Goal: Communication & Community: Ask a question

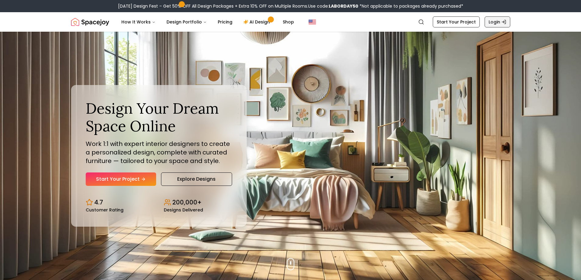
click at [501, 23] on link "Login" at bounding box center [498, 21] width 26 height 11
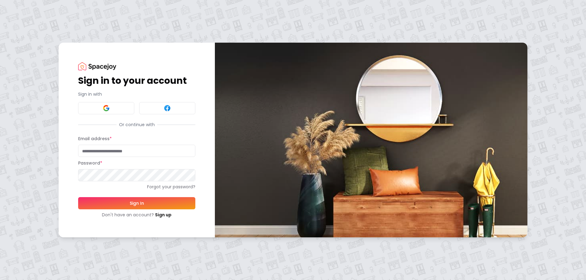
click at [117, 110] on button at bounding box center [106, 108] width 56 height 12
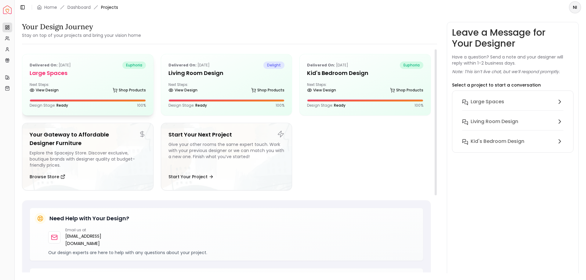
click at [119, 81] on div "Delivered on: Jul 04, 2024 euphoria Large Spaces Next Steps: View Design Shop P…" at bounding box center [87, 84] width 131 height 61
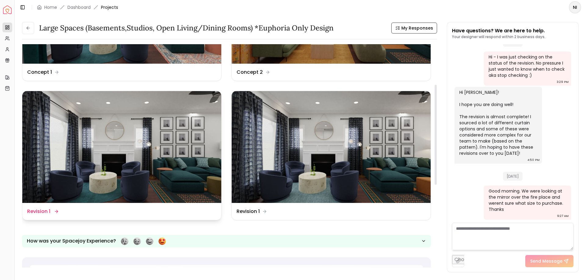
scroll to position [61, 0]
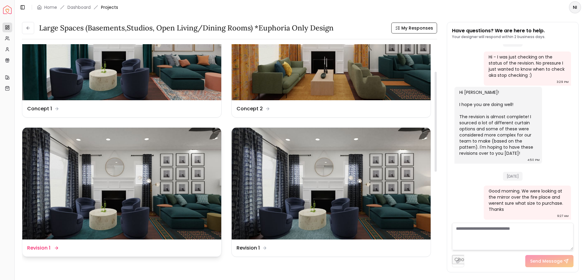
click at [172, 185] on img at bounding box center [121, 184] width 199 height 112
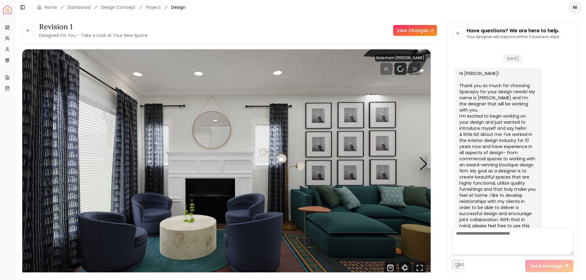
scroll to position [898, 0]
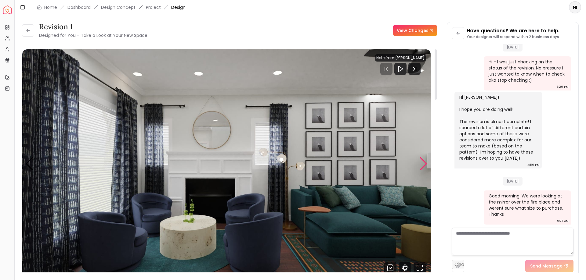
click at [423, 166] on div "Next slide" at bounding box center [423, 163] width 8 height 13
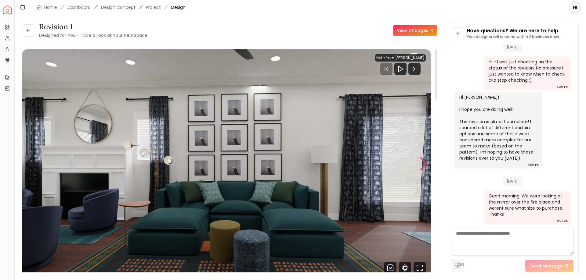
click at [423, 166] on div "Next slide" at bounding box center [423, 163] width 8 height 13
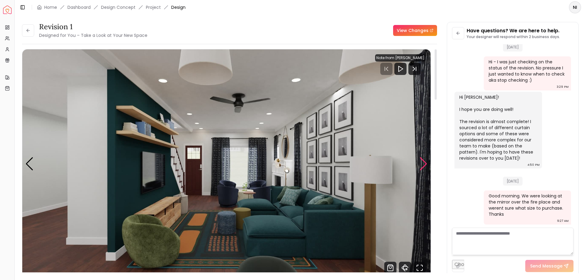
click at [423, 166] on div "Next slide" at bounding box center [423, 163] width 8 height 13
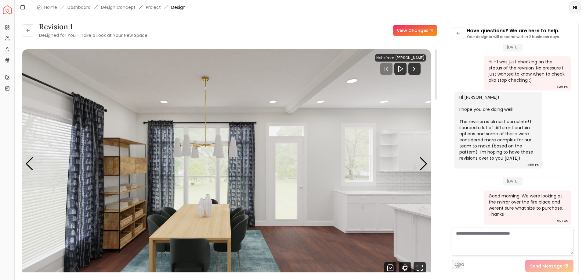
drag, startPoint x: 28, startPoint y: 163, endPoint x: 57, endPoint y: 154, distance: 30.3
click at [28, 164] on div "Previous slide" at bounding box center [29, 163] width 8 height 13
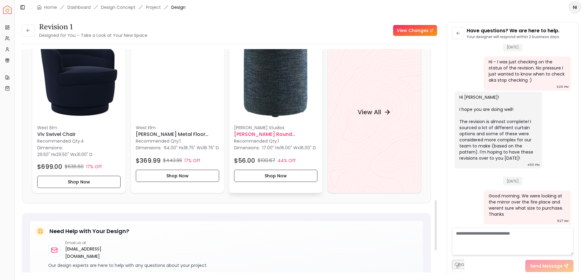
scroll to position [671, 0]
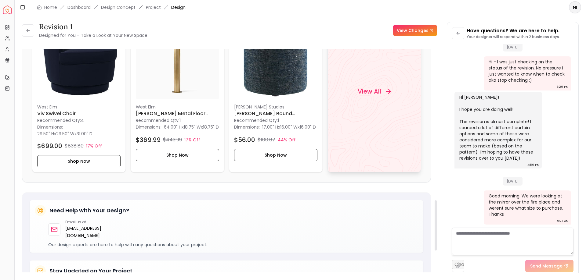
click at [363, 96] on h4 "View All" at bounding box center [369, 91] width 24 height 9
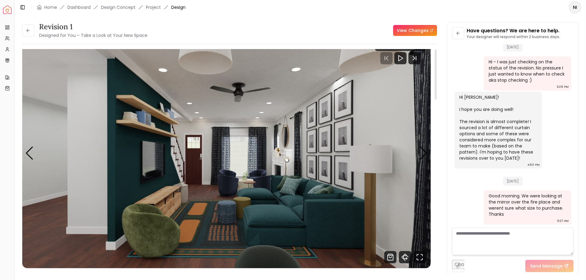
scroll to position [0, 0]
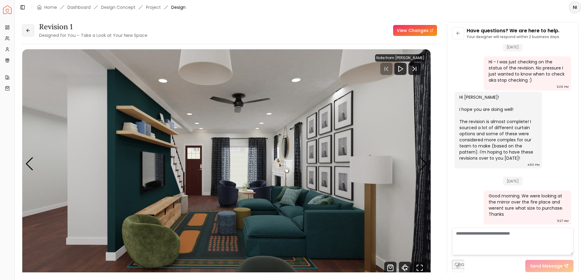
click at [30, 31] on icon at bounding box center [28, 30] width 5 height 5
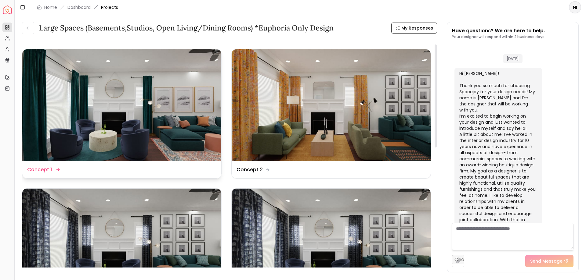
scroll to position [903, 0]
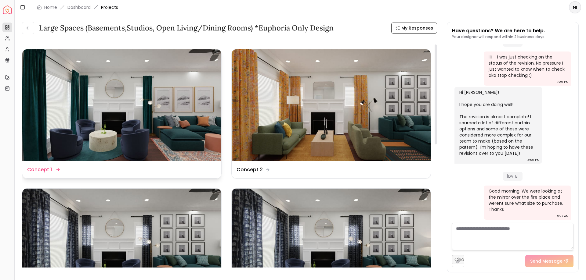
click at [153, 103] on img at bounding box center [121, 105] width 199 height 112
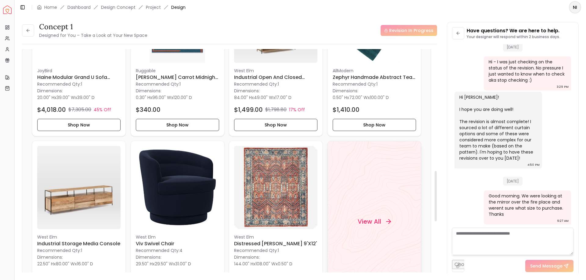
scroll to position [610, 0]
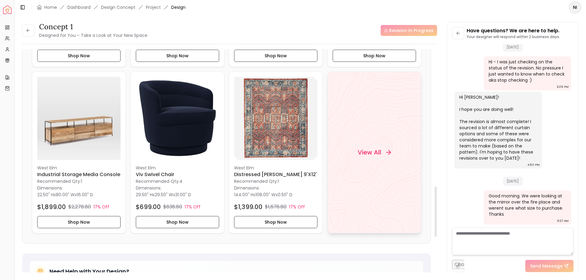
click at [370, 150] on h4 "View All" at bounding box center [369, 152] width 24 height 9
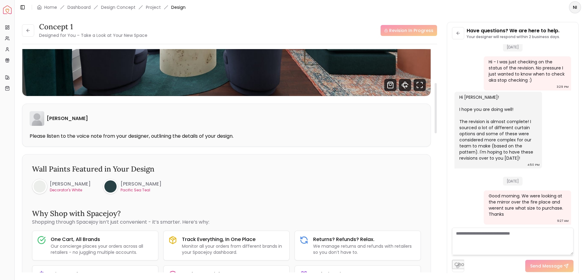
scroll to position [0, 0]
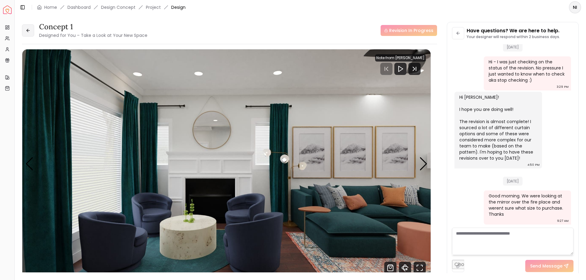
click at [29, 34] on button at bounding box center [28, 30] width 12 height 12
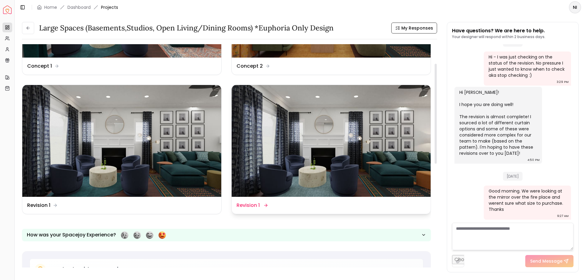
scroll to position [122, 0]
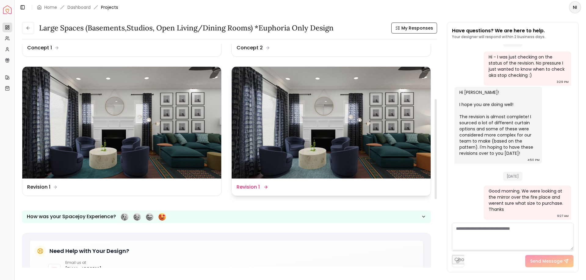
click at [363, 132] on img at bounding box center [331, 123] width 199 height 112
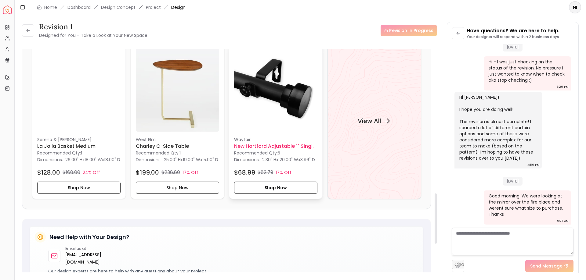
scroll to position [641, 0]
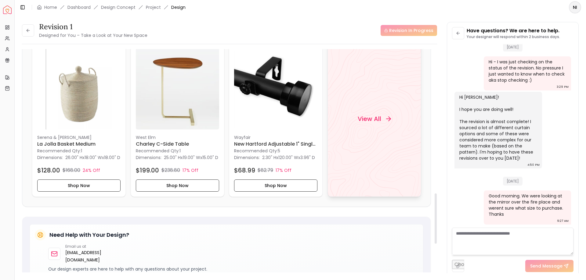
click at [370, 128] on div "View All" at bounding box center [374, 119] width 48 height 18
click at [494, 247] on textarea at bounding box center [512, 241] width 121 height 27
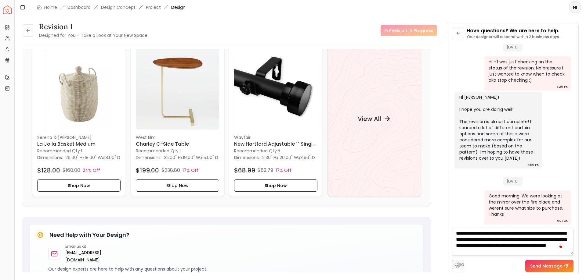
scroll to position [6, 0]
type textarea "**********"
click at [548, 271] on button "Send Message" at bounding box center [549, 266] width 48 height 12
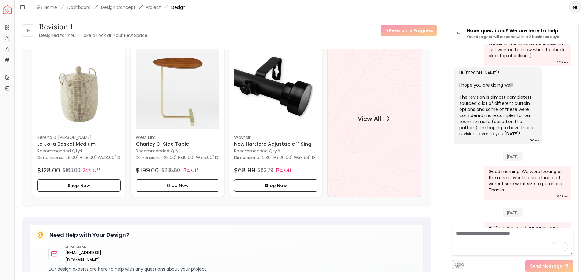
click at [544, 267] on div "Send Message" at bounding box center [549, 266] width 48 height 12
click at [484, 263] on div "Send Message" at bounding box center [512, 263] width 121 height 17
drag, startPoint x: 547, startPoint y: 264, endPoint x: 546, endPoint y: 269, distance: 5.1
click at [547, 264] on div "Send Message" at bounding box center [549, 266] width 48 height 12
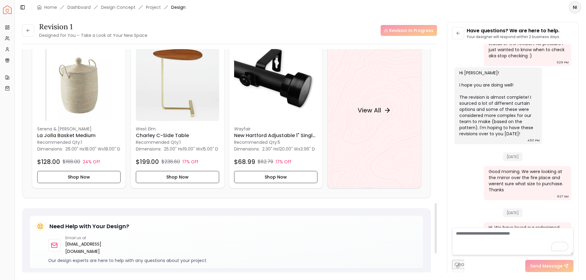
scroll to position [606, 0]
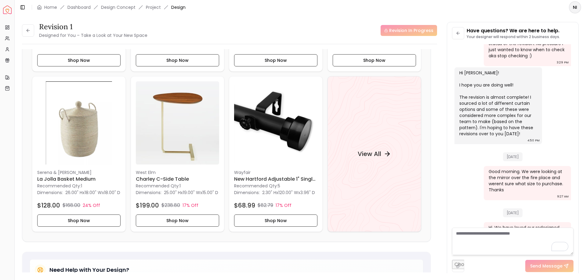
click at [520, 236] on textarea "To enrich screen reader interactions, please activate Accessibility in Grammarl…" at bounding box center [512, 241] width 121 height 27
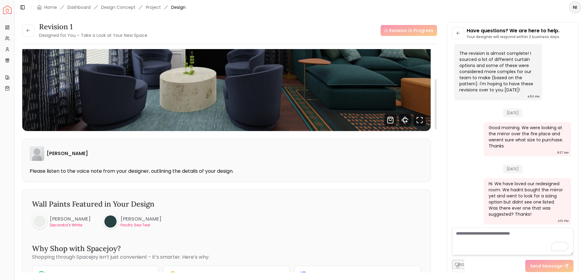
scroll to position [0, 0]
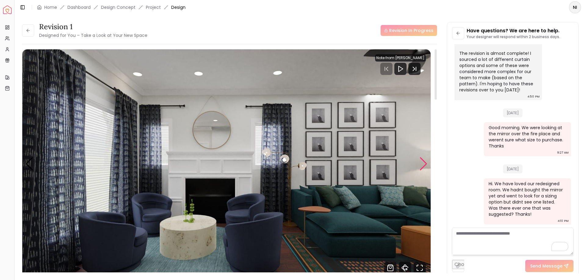
click at [421, 164] on div "Next slide" at bounding box center [423, 163] width 8 height 13
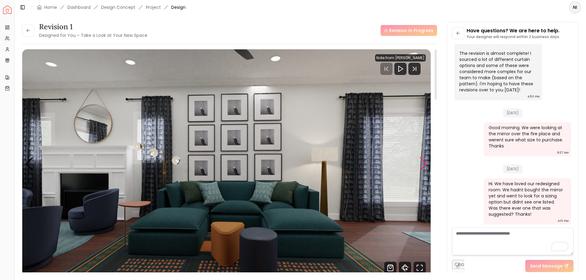
click at [422, 164] on div "Next slide" at bounding box center [423, 163] width 8 height 13
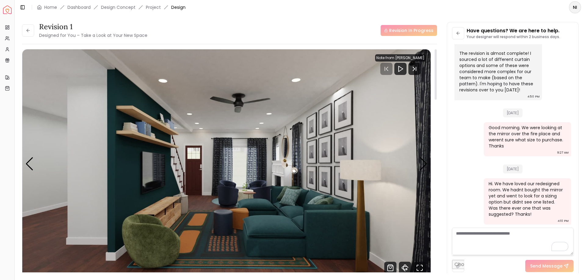
click at [24, 163] on img "3 / 5" at bounding box center [226, 164] width 408 height 230
click at [30, 162] on div "Previous slide" at bounding box center [29, 163] width 8 height 13
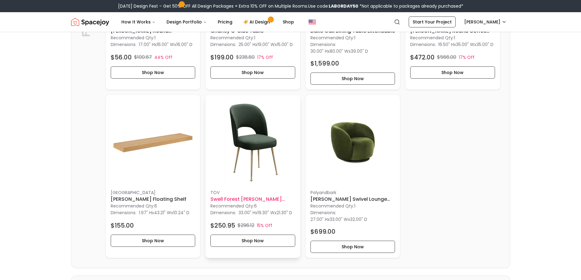
scroll to position [427, 0]
drag, startPoint x: 133, startPoint y: 202, endPoint x: 139, endPoint y: 206, distance: 7.0
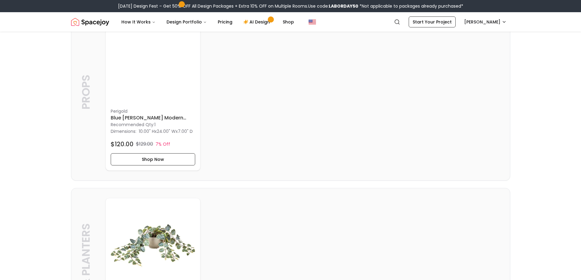
scroll to position [1526, 0]
